Goal: Information Seeking & Learning: Learn about a topic

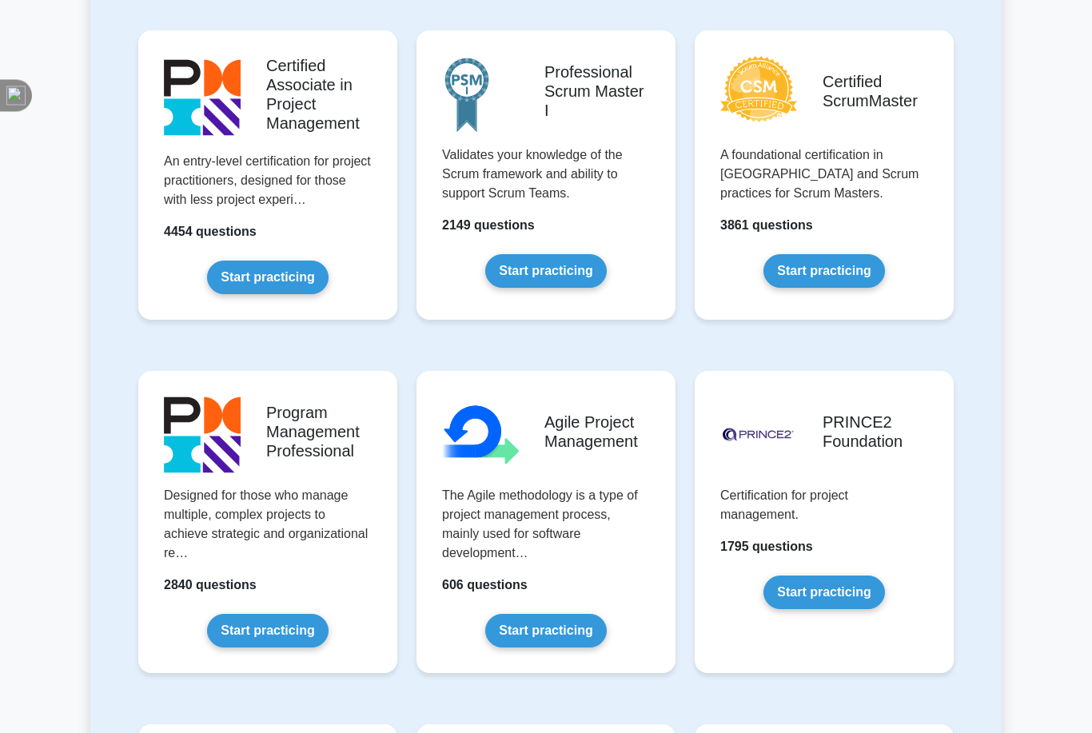
scroll to position [702, 0]
click at [221, 294] on link "Start practicing" at bounding box center [267, 278] width 121 height 34
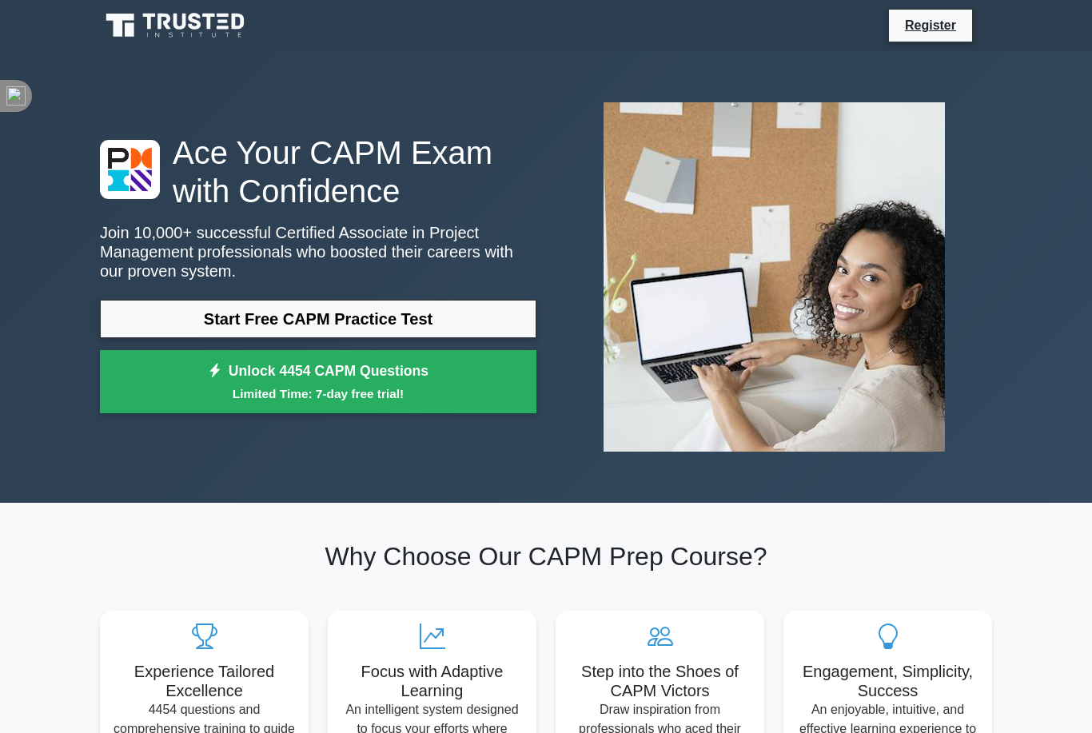
click at [170, 24] on icon at bounding box center [176, 25] width 153 height 30
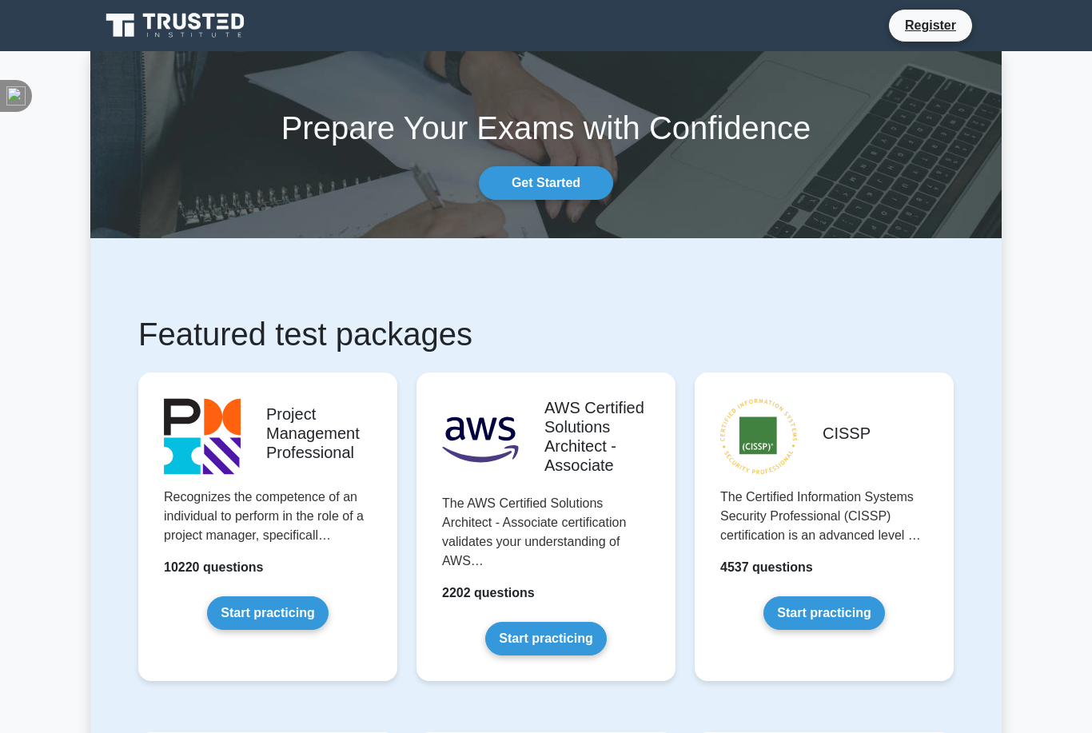
click at [925, 22] on link "Register" at bounding box center [930, 25] width 70 height 20
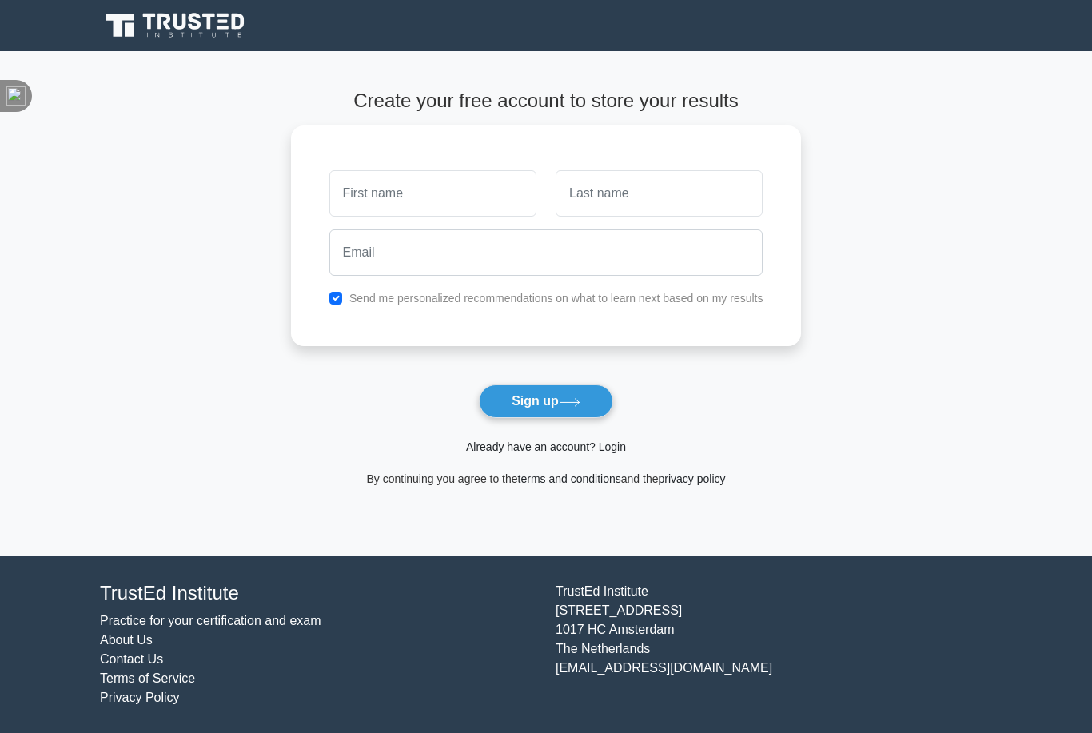
scroll to position [51, 0]
click at [613, 440] on link "Already have an account? Login" at bounding box center [546, 446] width 160 height 13
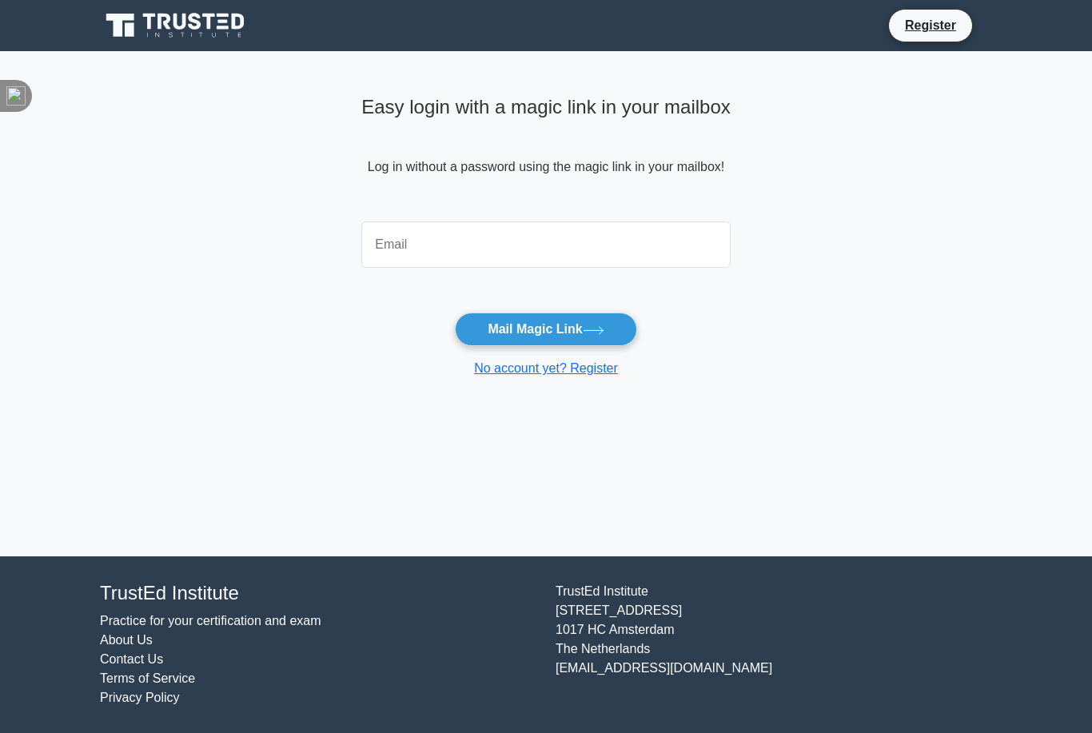
click at [661, 257] on input "email" at bounding box center [545, 244] width 369 height 46
type input "ahmad.ayoub.fr@gmail.com"
click at [592, 330] on icon at bounding box center [593, 329] width 19 height 7
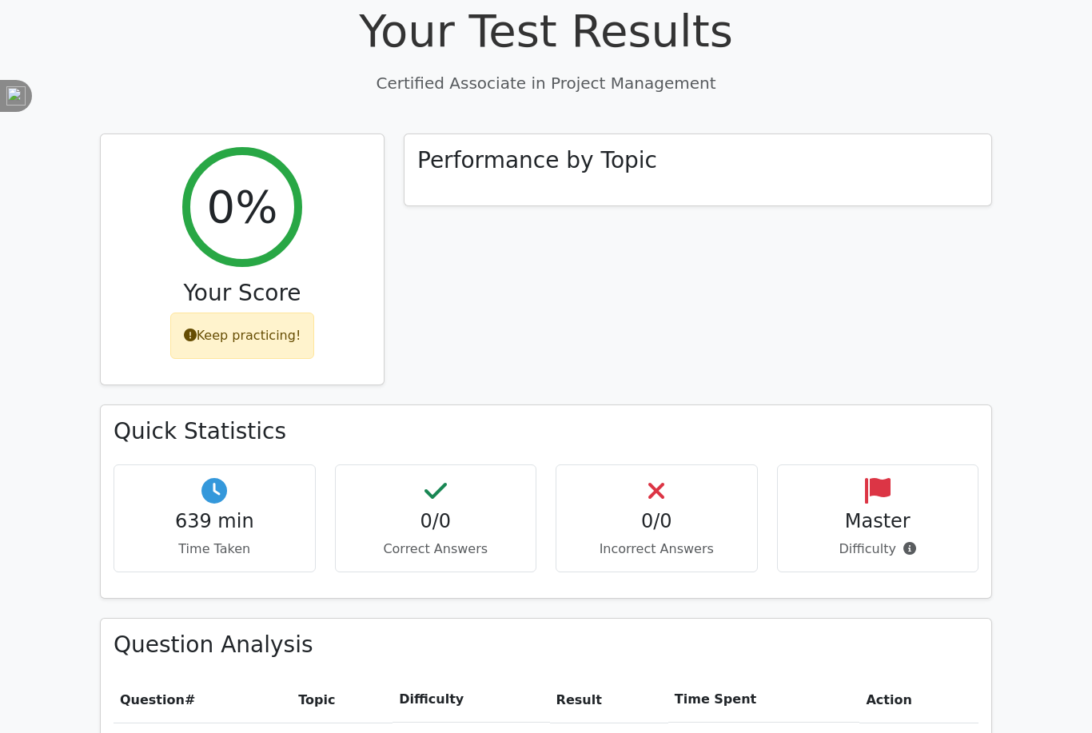
click at [190, 324] on div "Keep practicing!" at bounding box center [242, 336] width 145 height 46
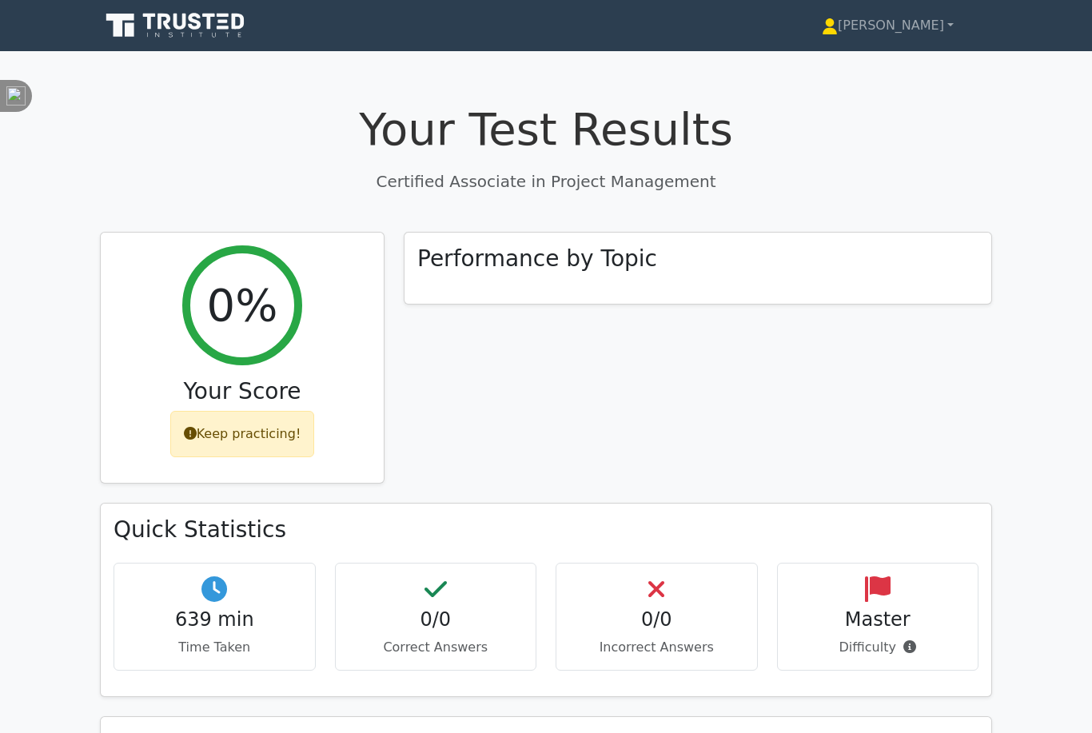
click at [173, 33] on icon at bounding box center [176, 25] width 153 height 30
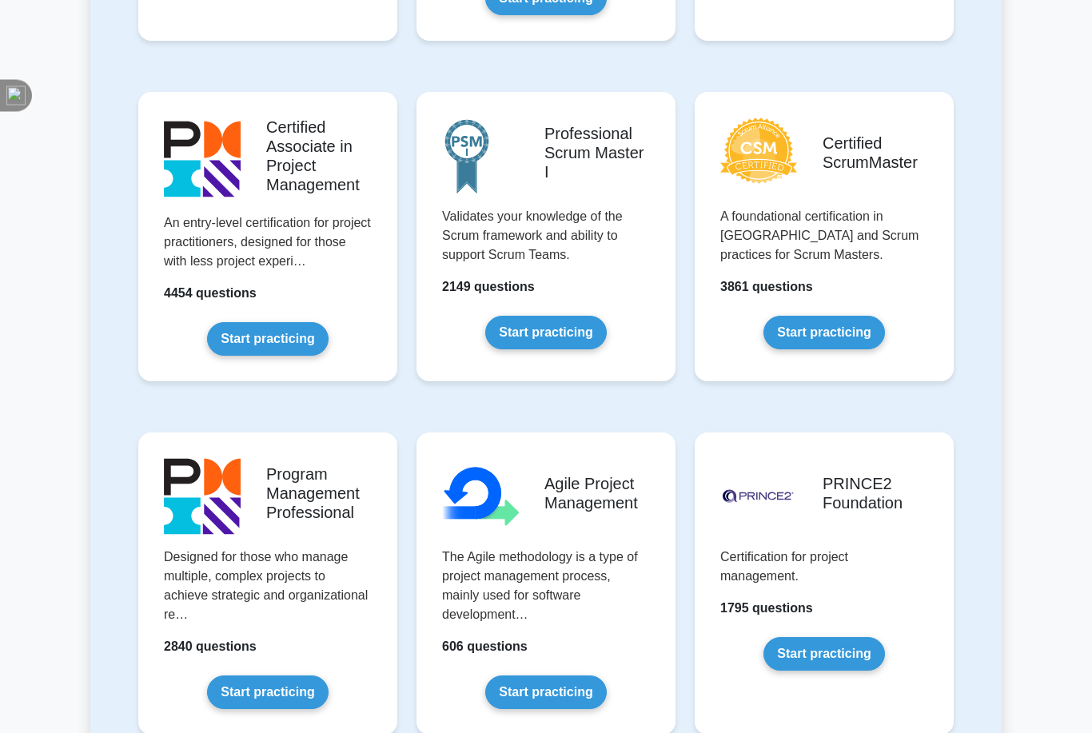
scroll to position [641, 0]
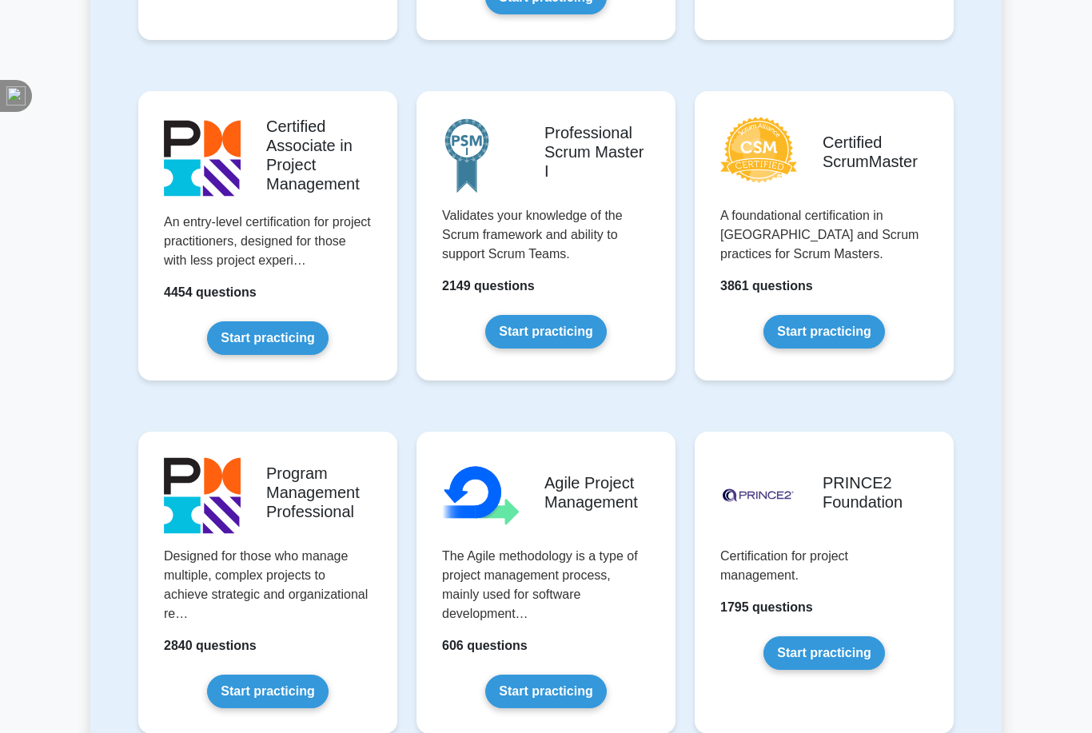
click at [237, 355] on link "Start practicing" at bounding box center [267, 338] width 121 height 34
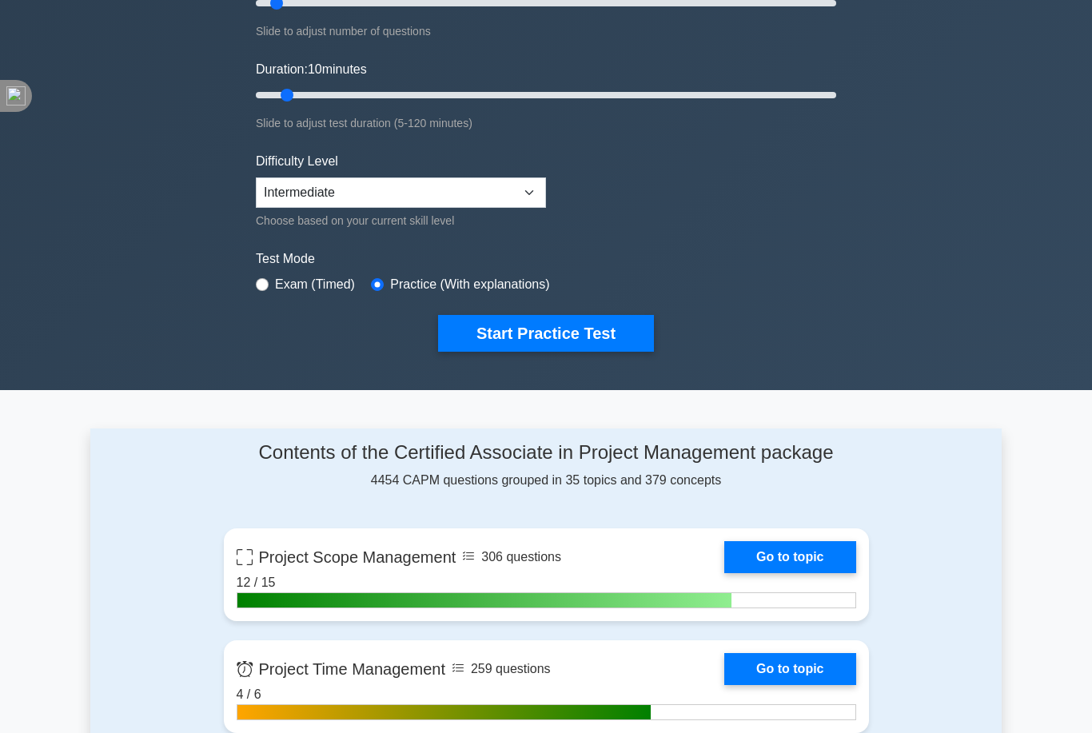
scroll to position [243, 0]
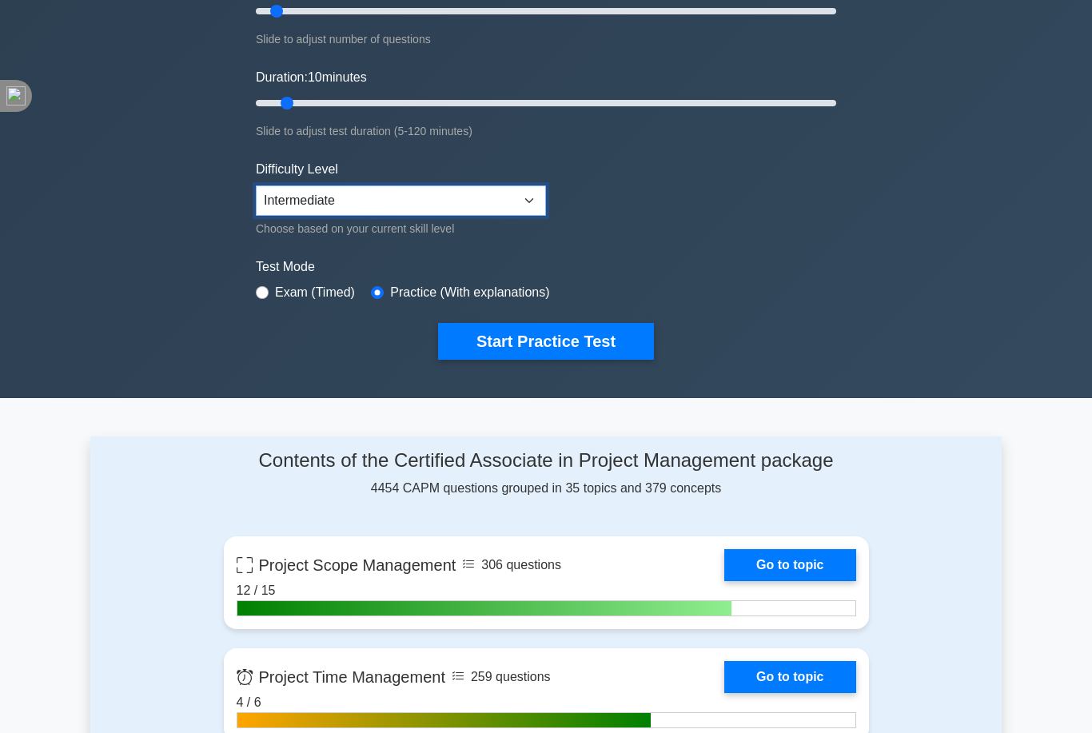
click at [502, 204] on select "Beginner Intermediate Expert" at bounding box center [401, 200] width 290 height 30
select select "expert"
click at [612, 344] on button "Start Practice Test" at bounding box center [546, 341] width 216 height 37
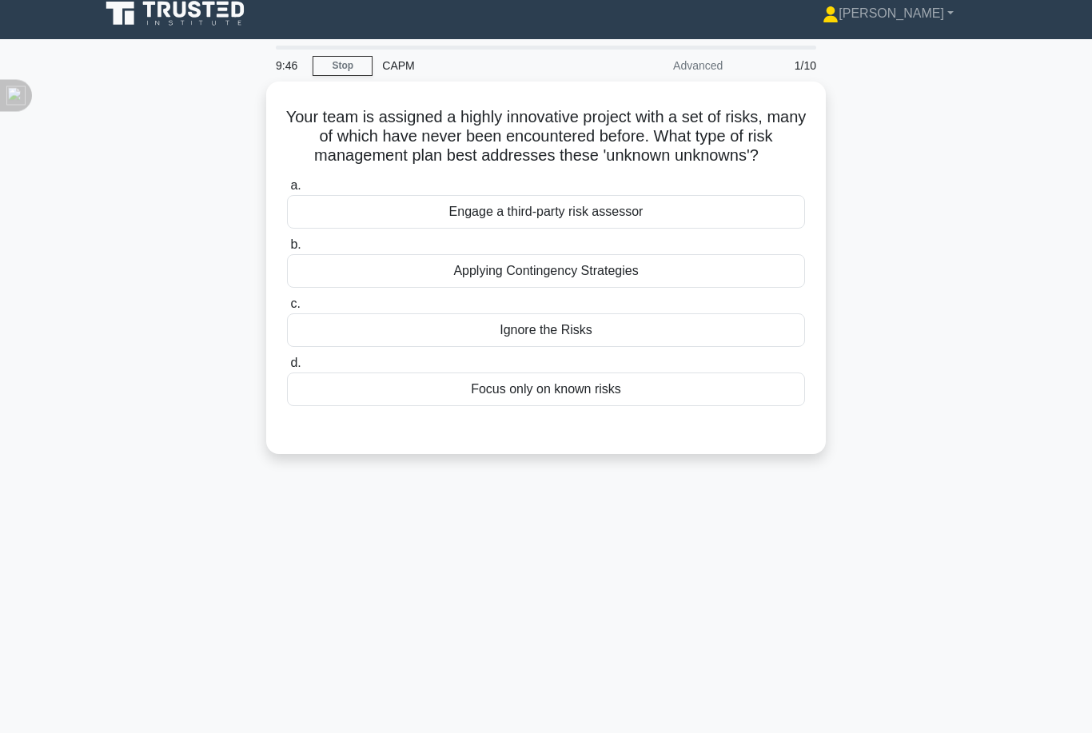
scroll to position [14, 0]
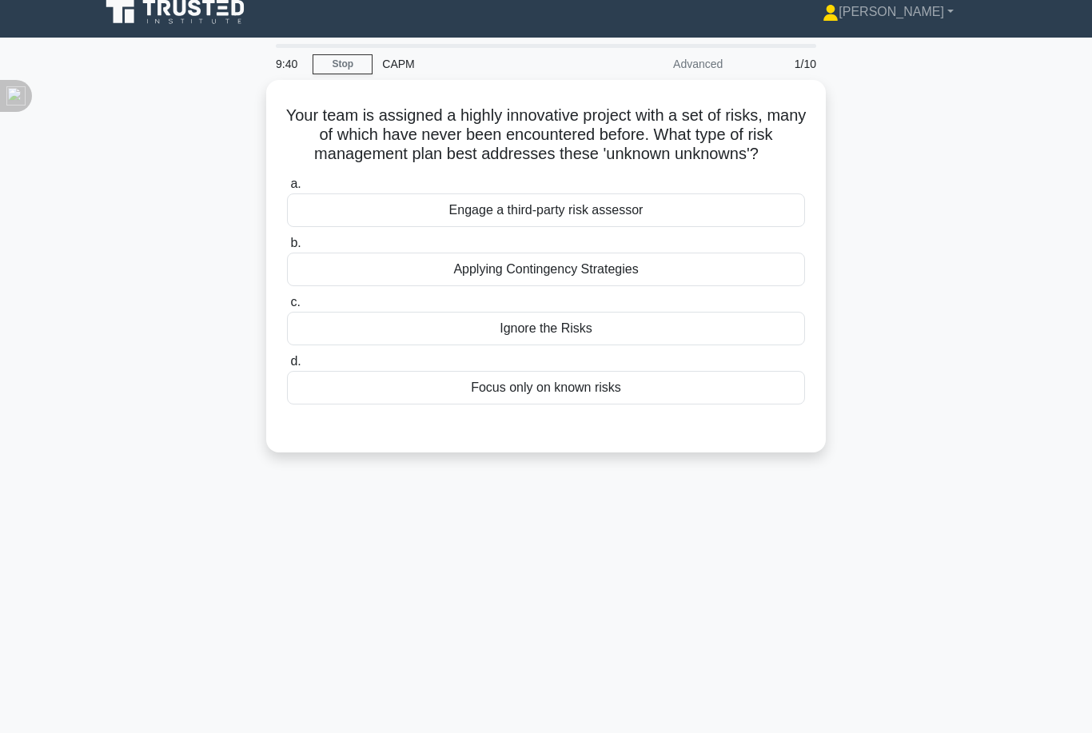
click at [351, 286] on div "Applying Contingency Strategies" at bounding box center [546, 270] width 518 height 34
click at [287, 249] on input "b. Applying Contingency Strategies" at bounding box center [287, 243] width 0 height 10
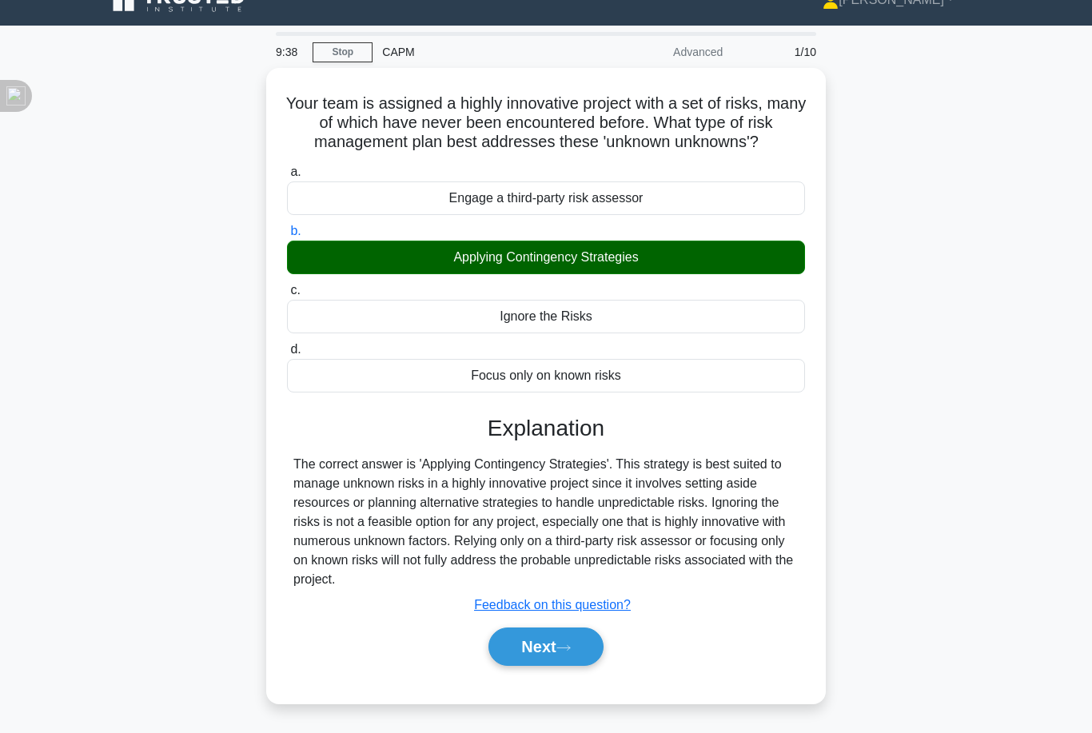
scroll to position [52, 0]
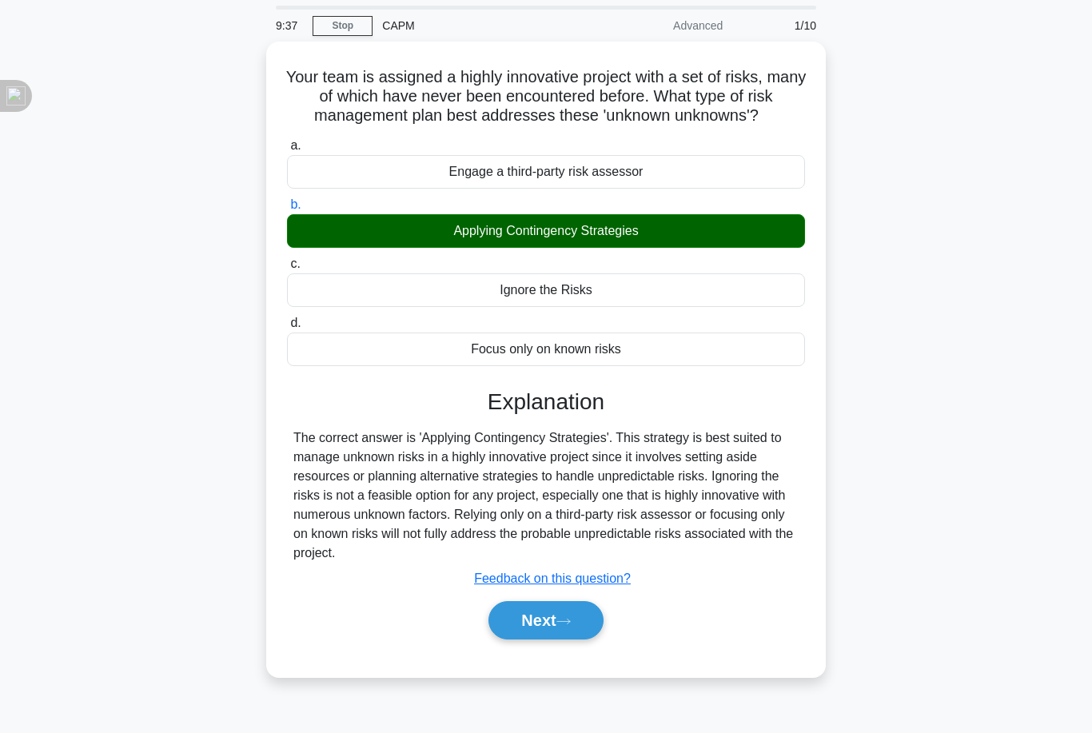
click at [504, 640] on button "Next" at bounding box center [545, 620] width 114 height 38
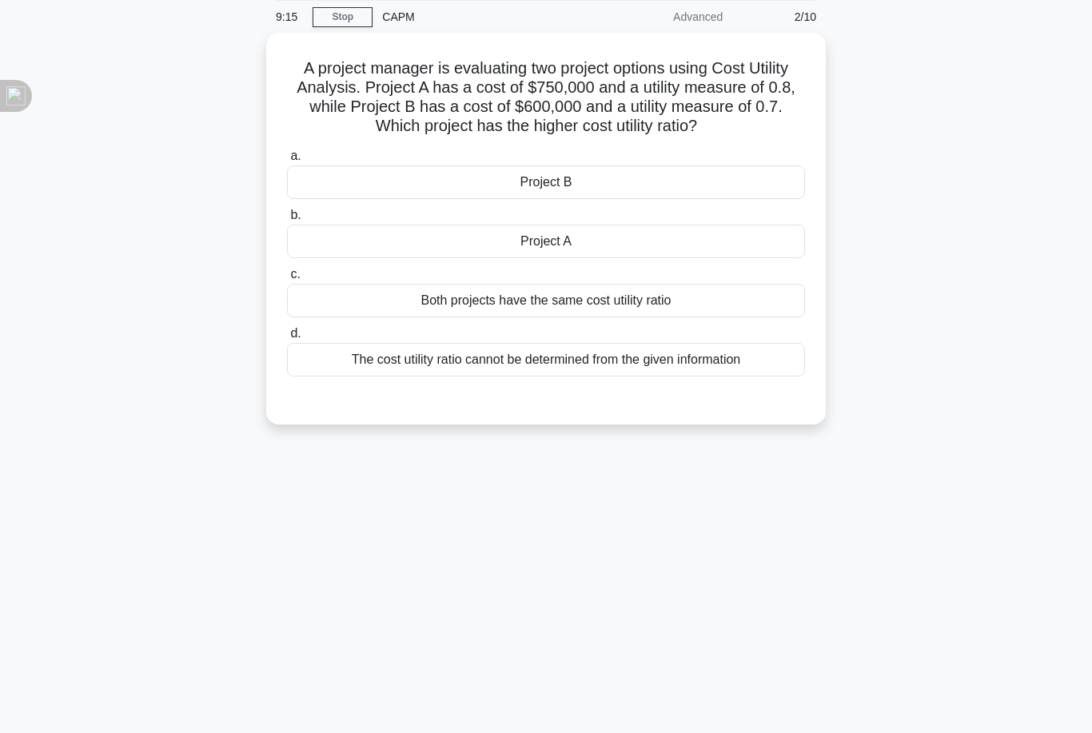
scroll to position [62, 0]
click at [337, 255] on div "Project A" at bounding box center [546, 241] width 518 height 34
click at [287, 220] on input "b. Project A" at bounding box center [287, 214] width 0 height 10
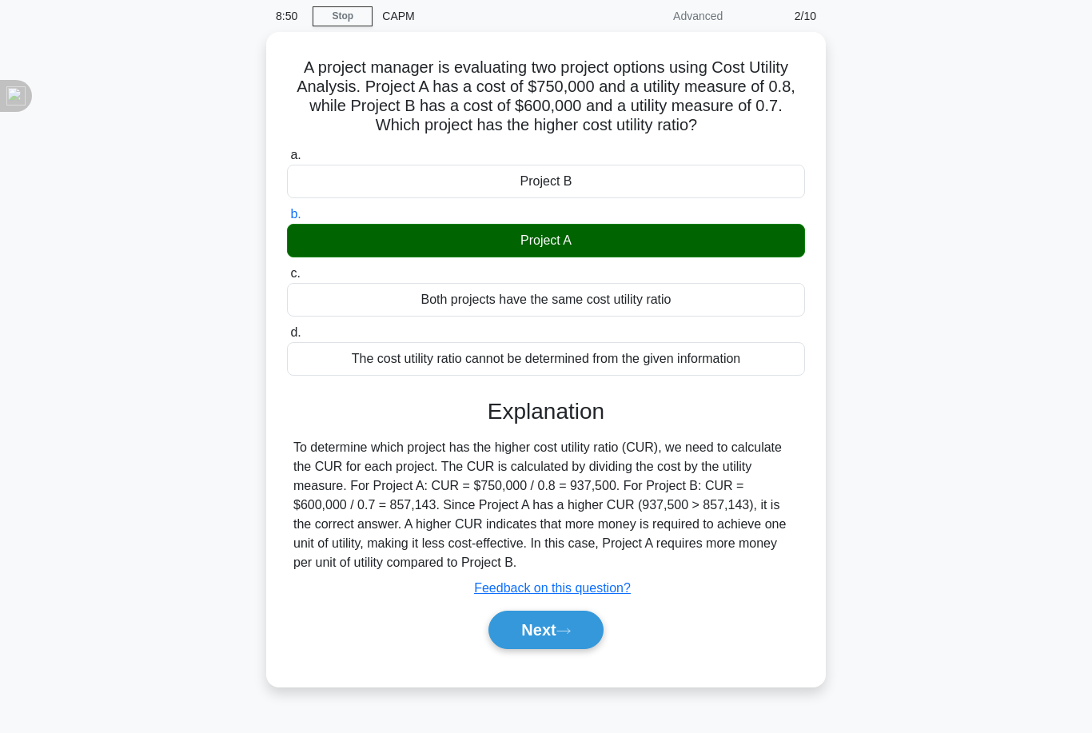
scroll to position [79, 0]
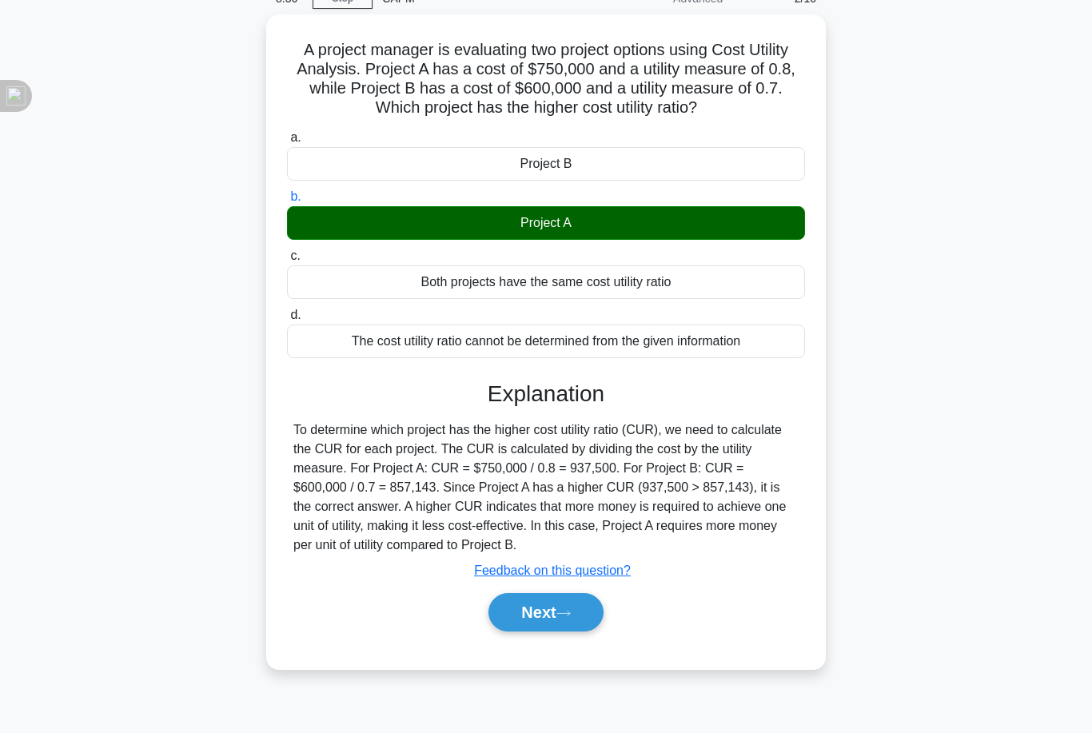
click at [509, 632] on button "Next" at bounding box center [545, 612] width 114 height 38
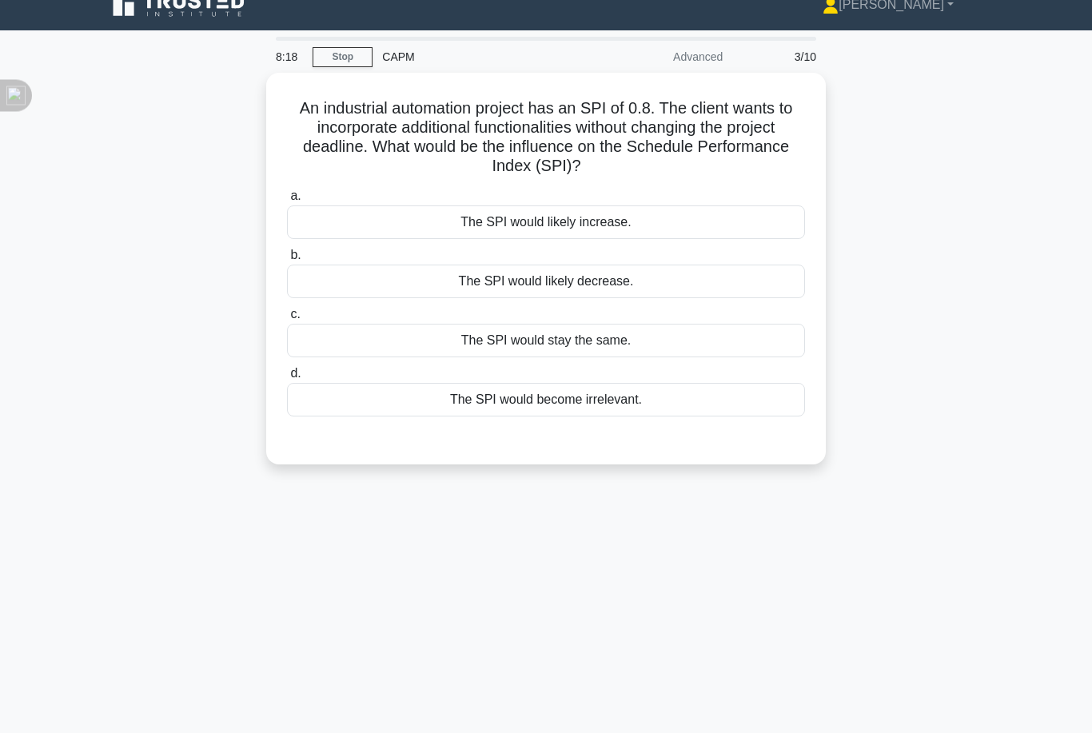
scroll to position [21, 0]
click at [527, 330] on div "The SPI would stay the same." at bounding box center [546, 341] width 518 height 34
click at [287, 320] on input "c. The SPI would stay the same." at bounding box center [287, 314] width 0 height 10
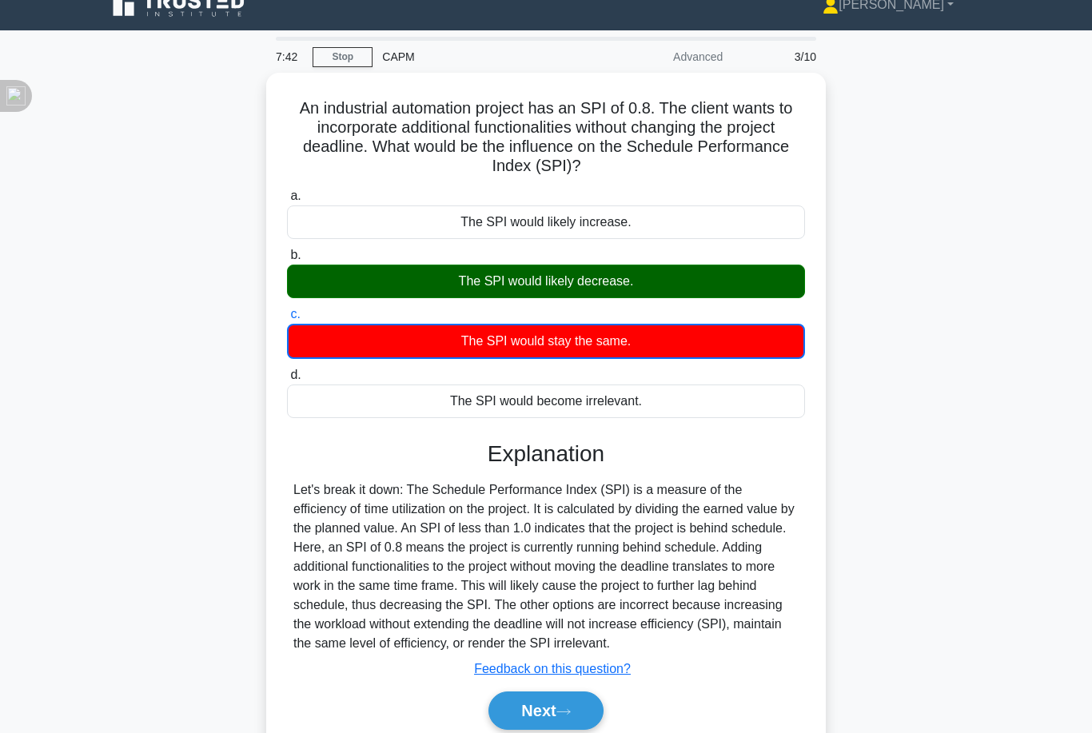
scroll to position [79, 0]
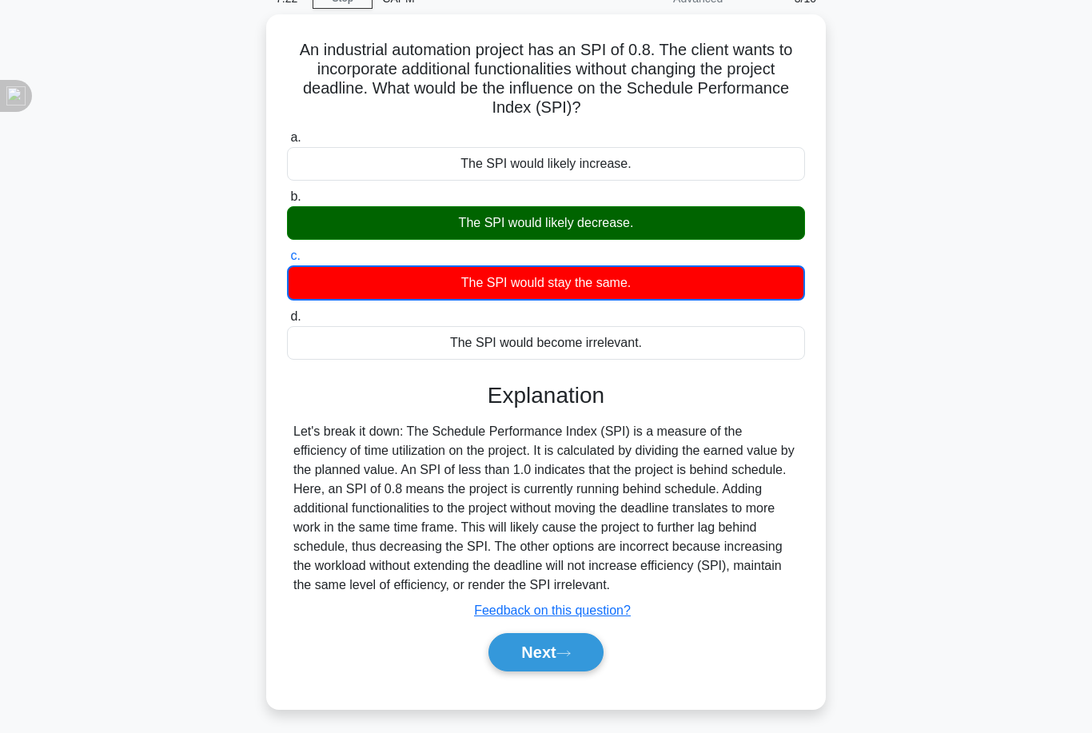
click at [582, 656] on button "Next" at bounding box center [545, 652] width 114 height 38
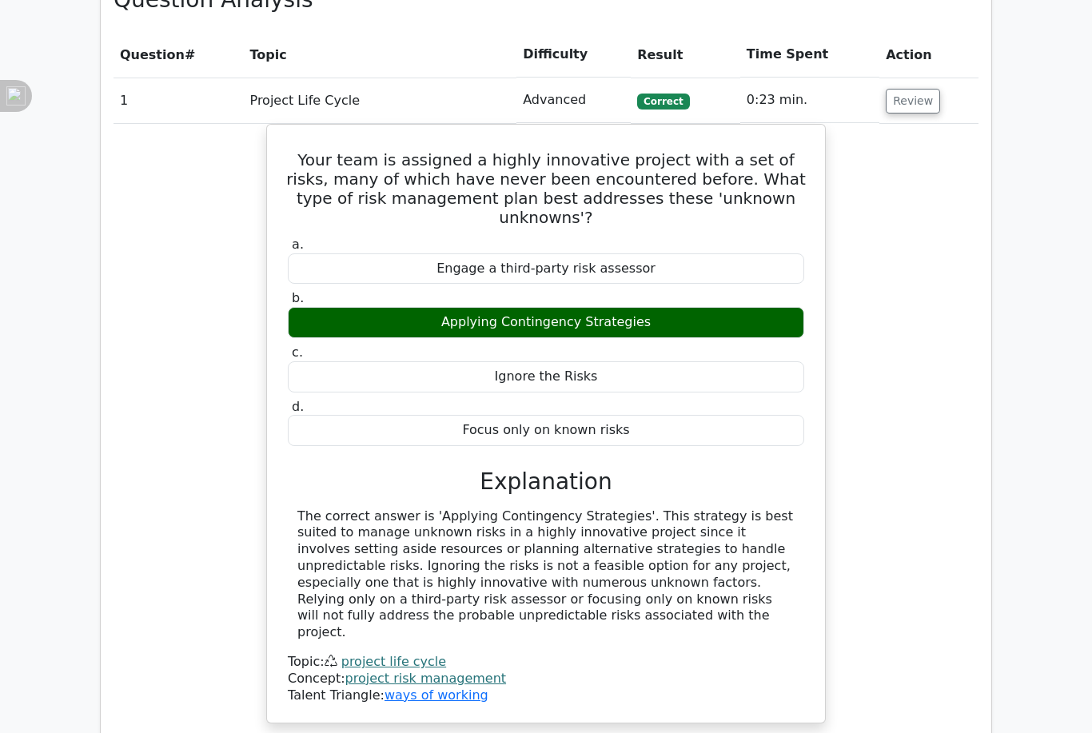
scroll to position [747, 0]
